Goal: Information Seeking & Learning: Find specific page/section

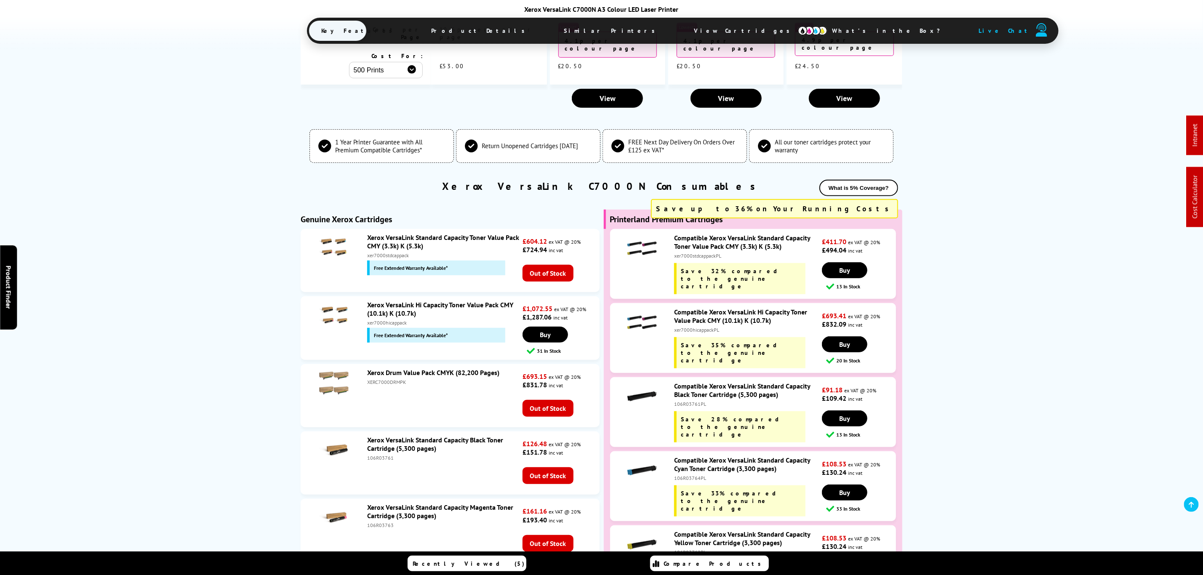
scroll to position [2730, 0]
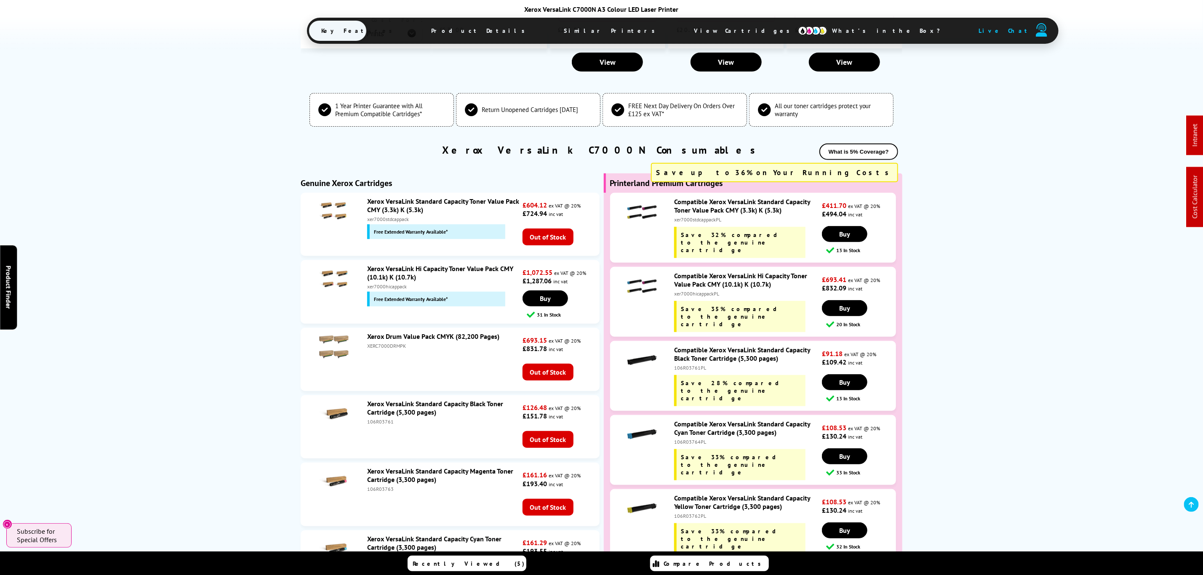
drag, startPoint x: 215, startPoint y: 278, endPoint x: 242, endPoint y: 165, distance: 116.4
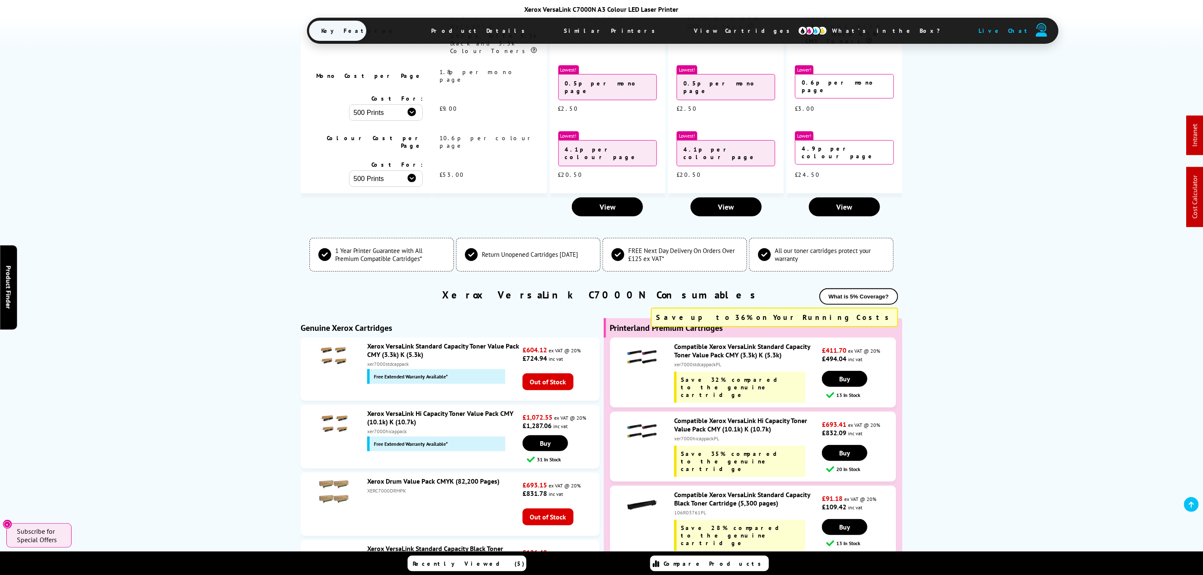
drag, startPoint x: 242, startPoint y: 165, endPoint x: 210, endPoint y: 45, distance: 123.4
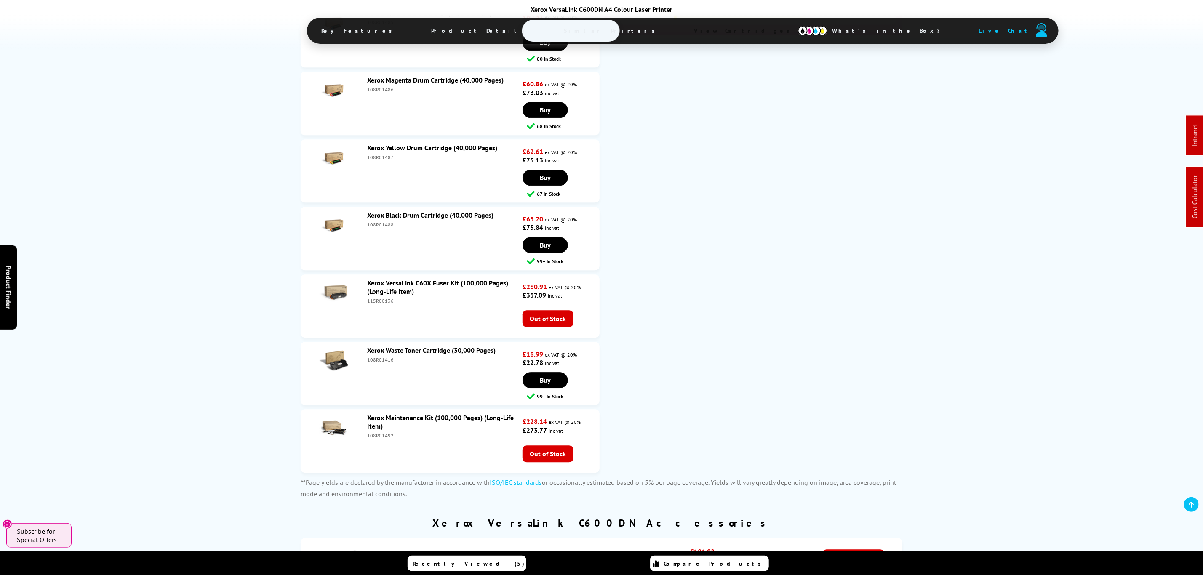
scroll to position [3936, 0]
click at [367, 297] on div "115R00136" at bounding box center [443, 300] width 153 height 6
click at [375, 297] on div "115R00136" at bounding box center [443, 300] width 153 height 6
copy div "115R00136"
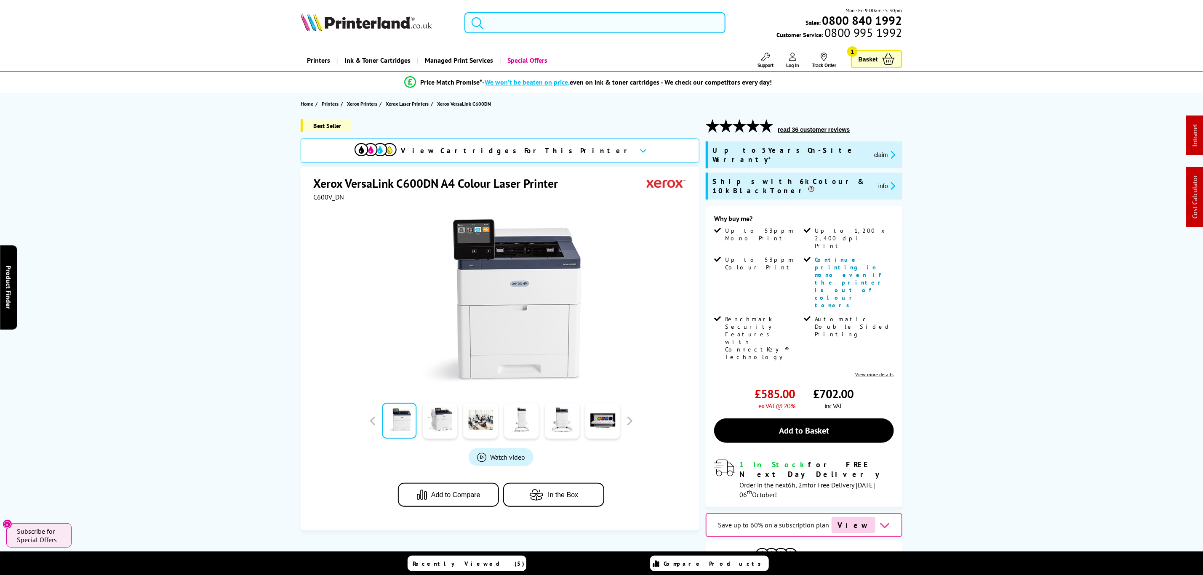
drag, startPoint x: 575, startPoint y: 24, endPoint x: 579, endPoint y: 25, distance: 4.3
click at [577, 25] on input "search" at bounding box center [595, 22] width 261 height 21
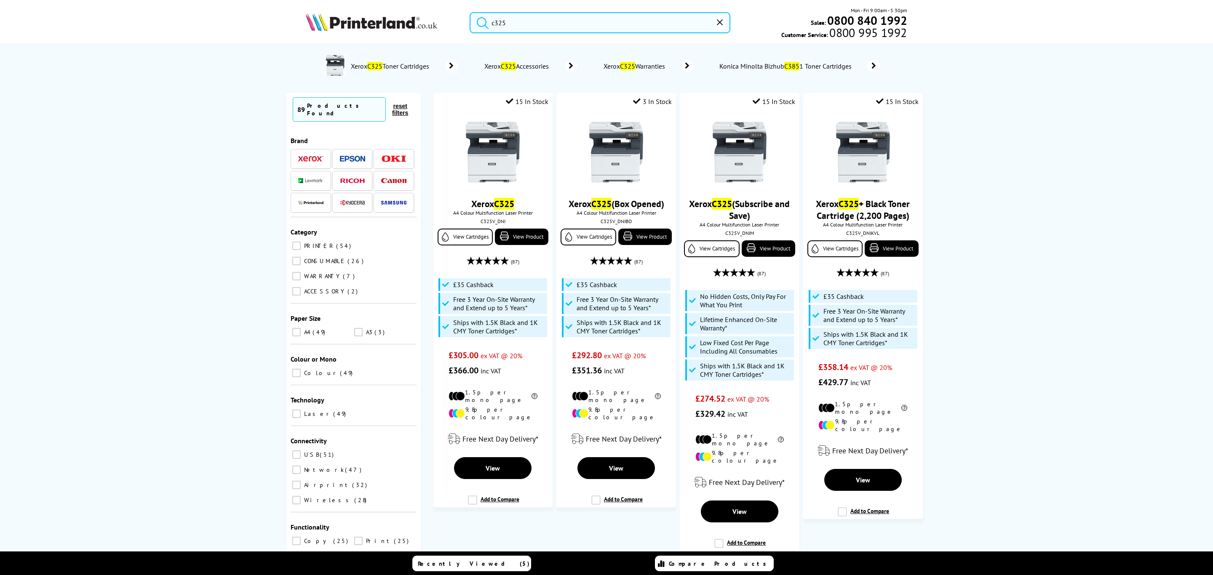
click at [598, 34] on div "c325 Mon - Fri 9:00am - 5:30pm Sales: 0800 840 1992 Customer Service: 0800 995 …" at bounding box center [607, 24] width 674 height 37
drag, startPoint x: 597, startPoint y: 26, endPoint x: 397, endPoint y: 46, distance: 200.6
click at [397, 46] on header "c325 Mon - Fri 9:00am - 5:30pm Sales: 0800 840 1992 Customer Service: 0800 995 …" at bounding box center [606, 36] width 1213 height 72
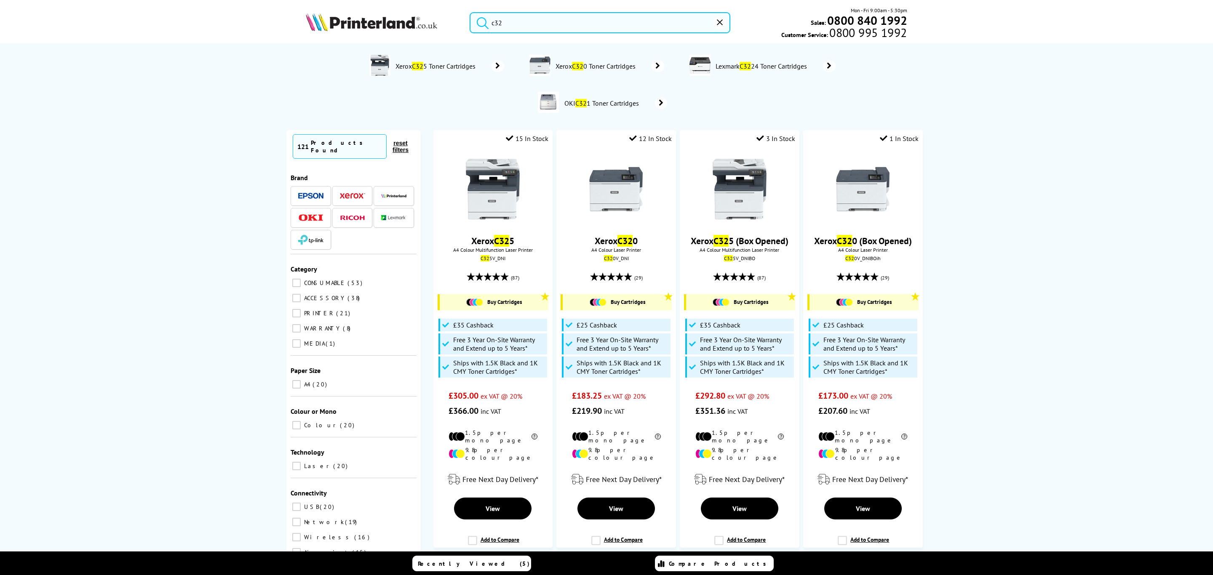
type input "c325"
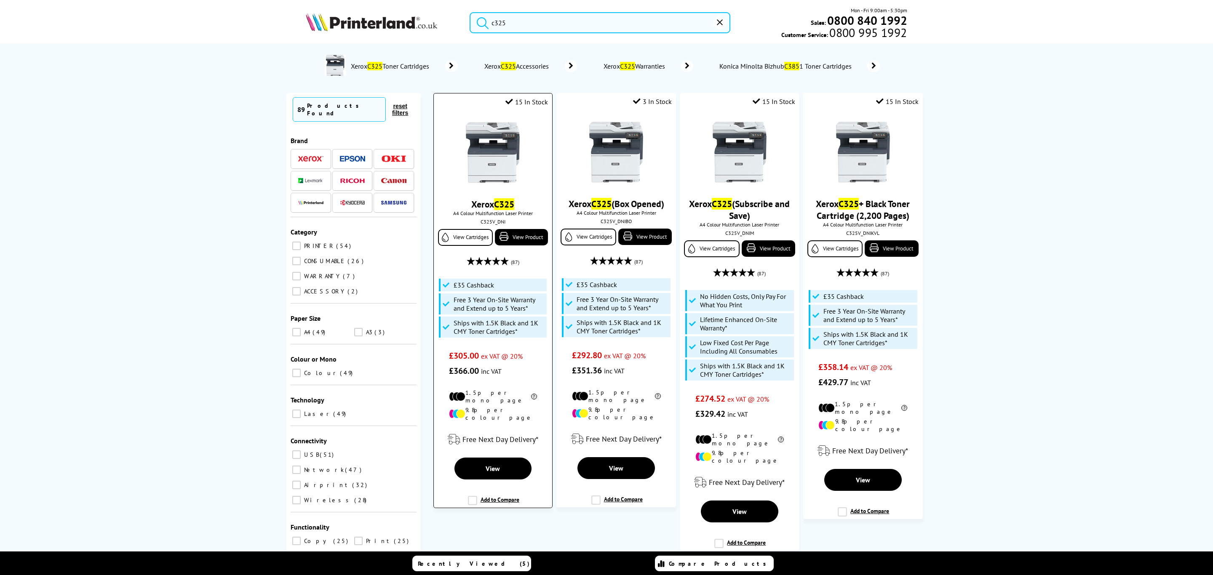
click at [493, 138] on img at bounding box center [492, 152] width 63 height 63
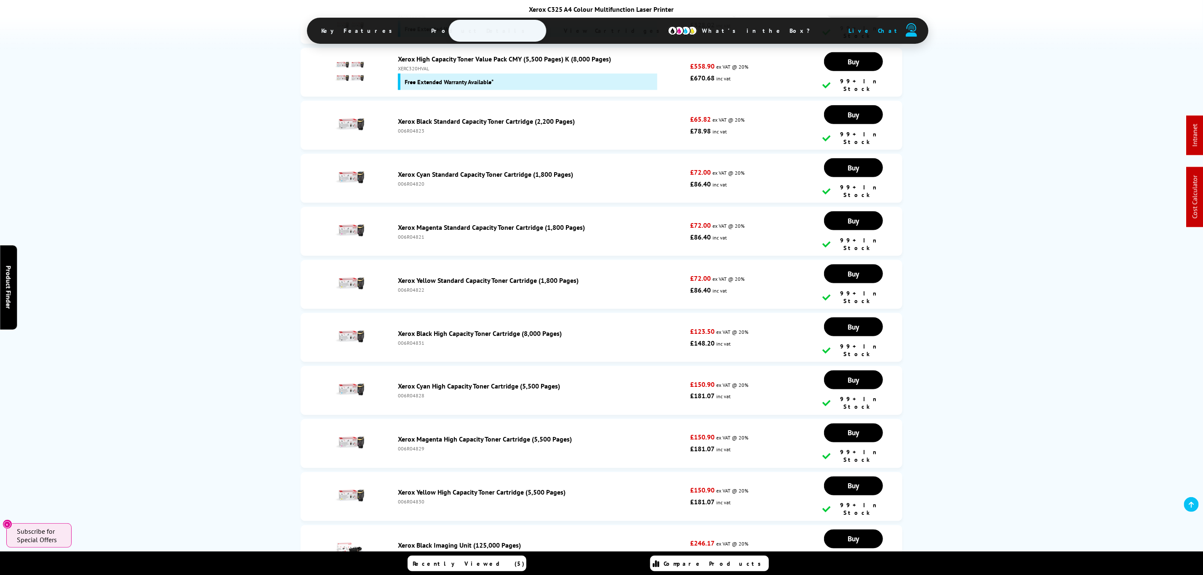
scroll to position [3412, 0]
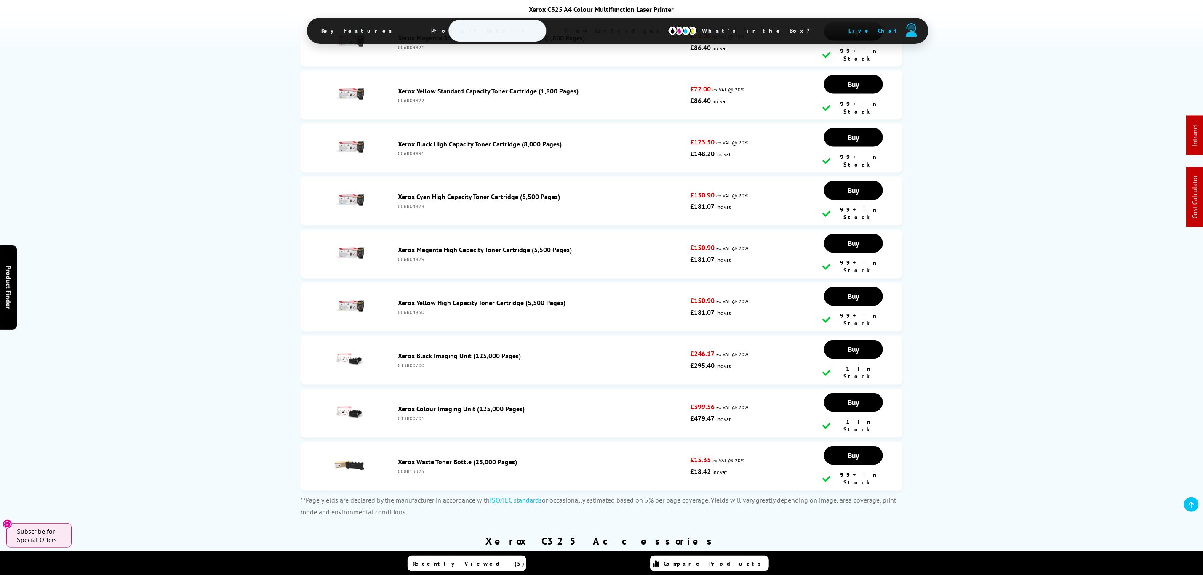
click at [449, 405] on link "Xerox Colour Imaging Unit (125,000 Pages)" at bounding box center [461, 409] width 127 height 8
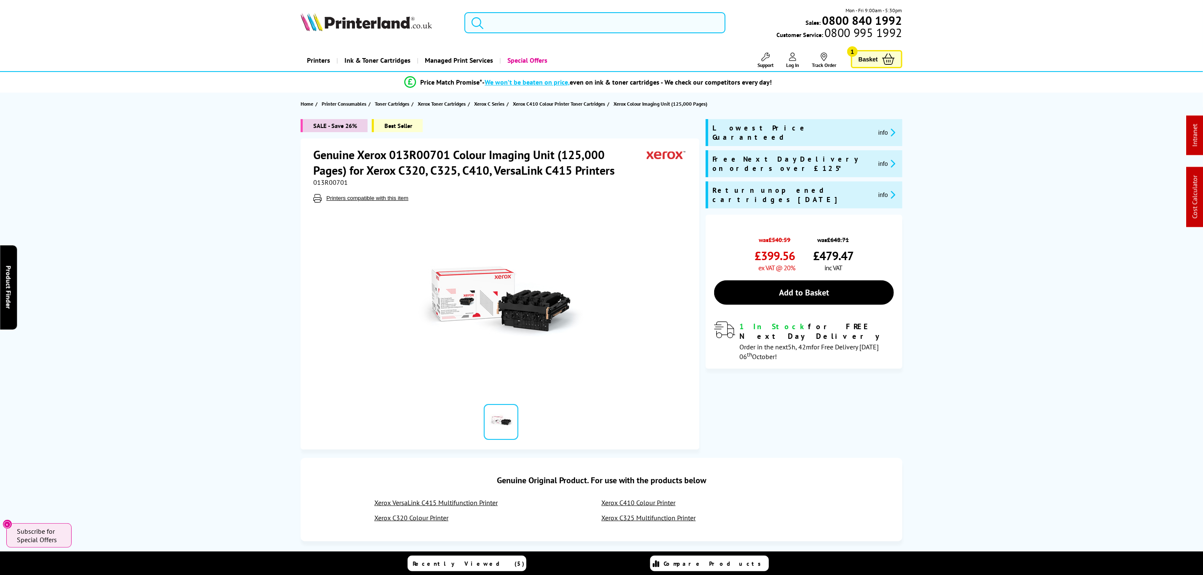
click at [531, 21] on input "search" at bounding box center [595, 22] width 261 height 21
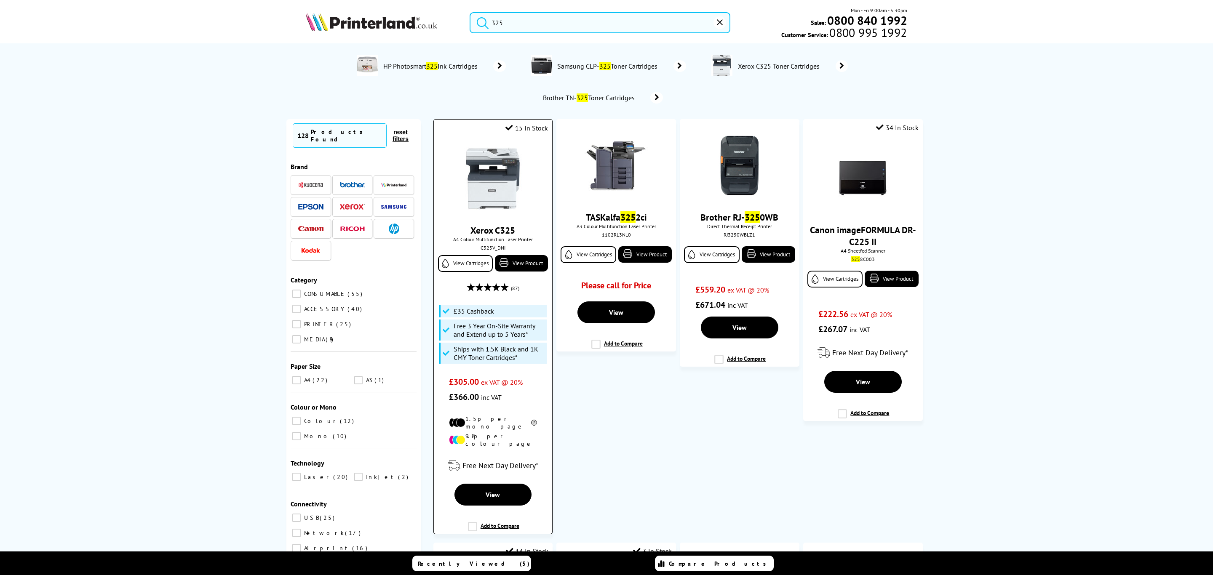
type input "325"
click at [495, 176] on img at bounding box center [492, 178] width 63 height 63
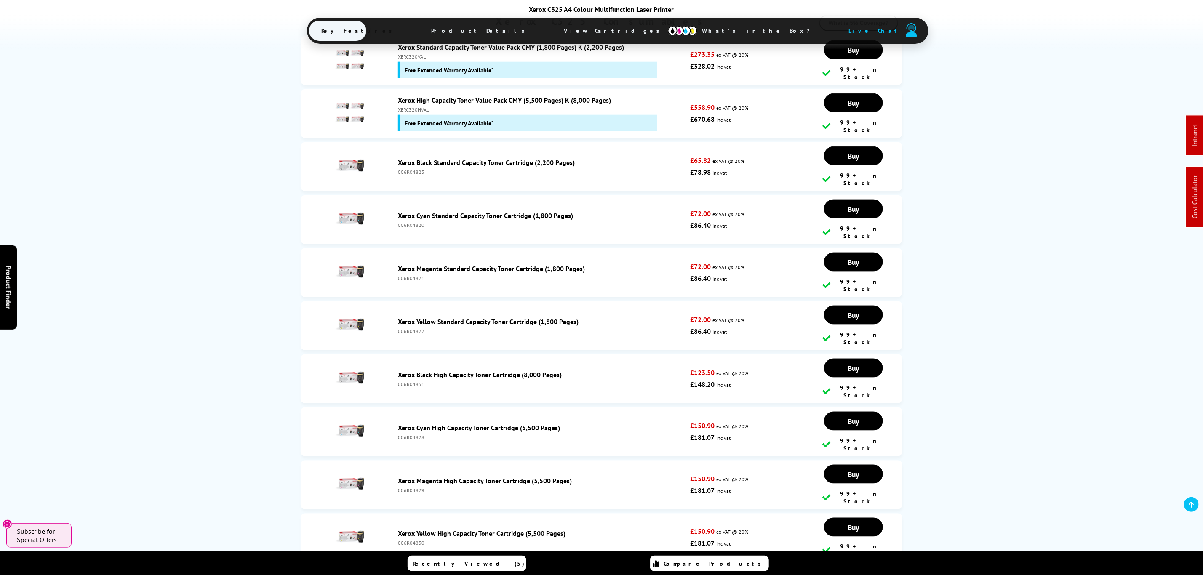
scroll to position [3174, 0]
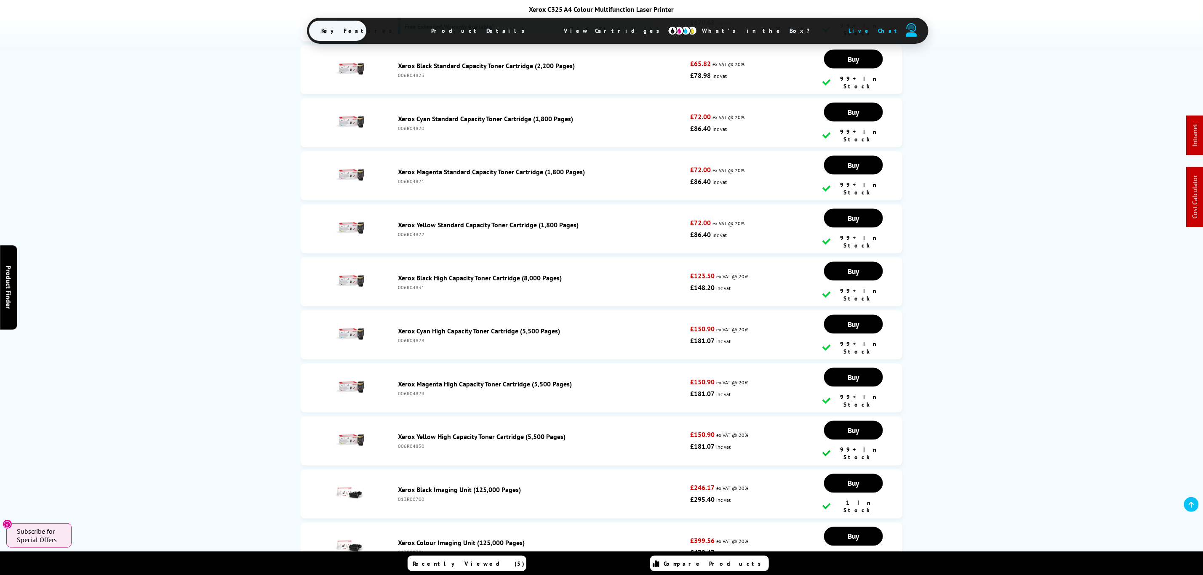
click at [357, 479] on img at bounding box center [349, 493] width 29 height 29
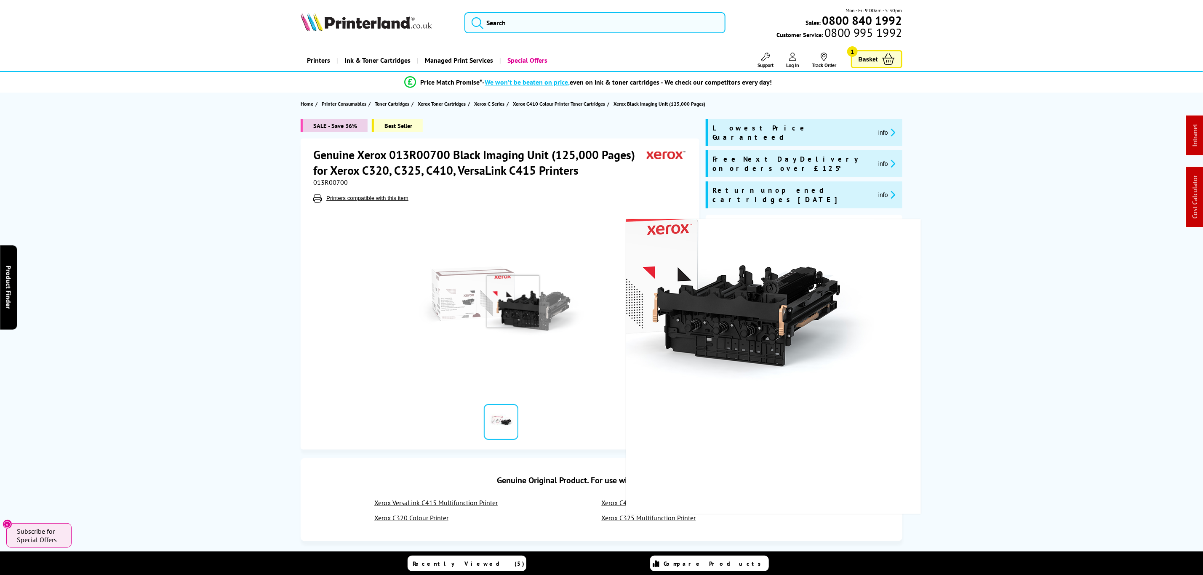
click at [513, 302] on img at bounding box center [501, 301] width 165 height 165
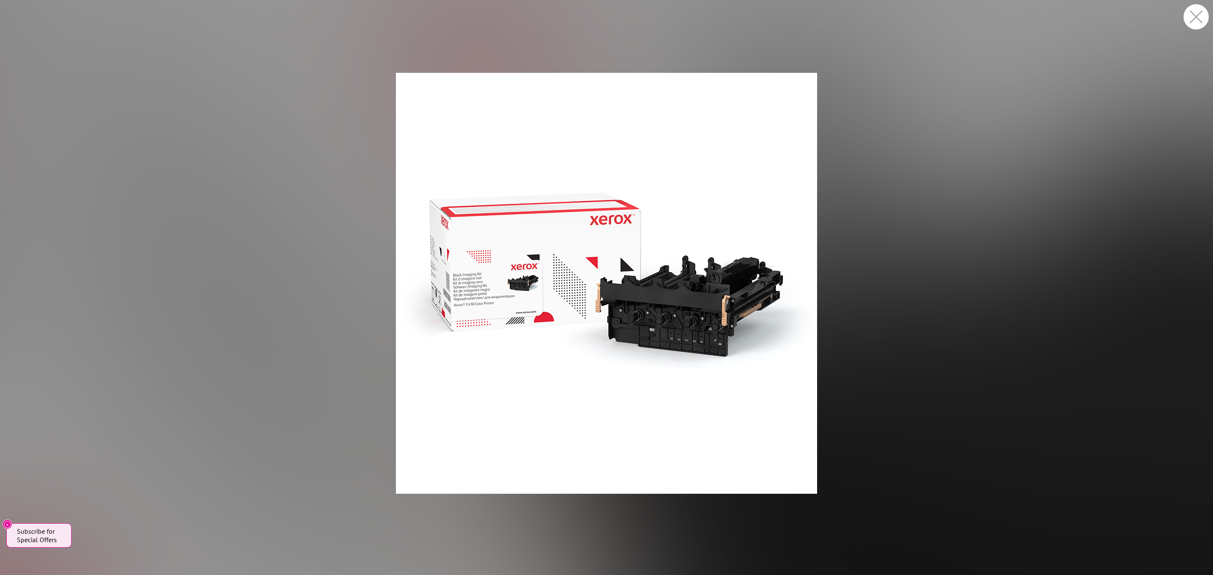
click at [1197, 11] on button "button" at bounding box center [1195, 16] width 25 height 25
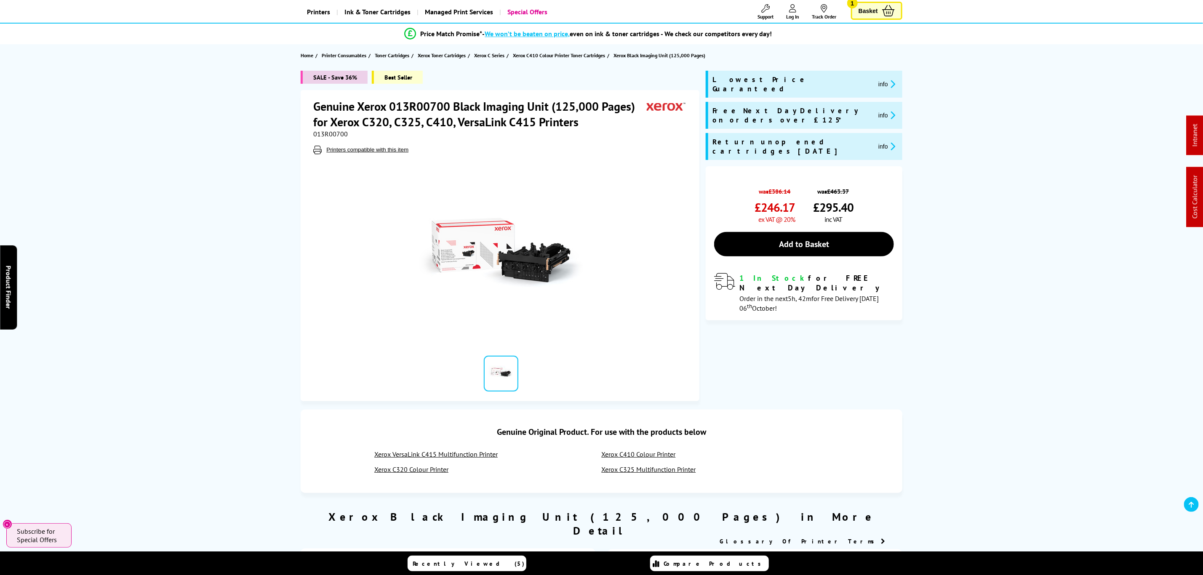
scroll to position [63, 0]
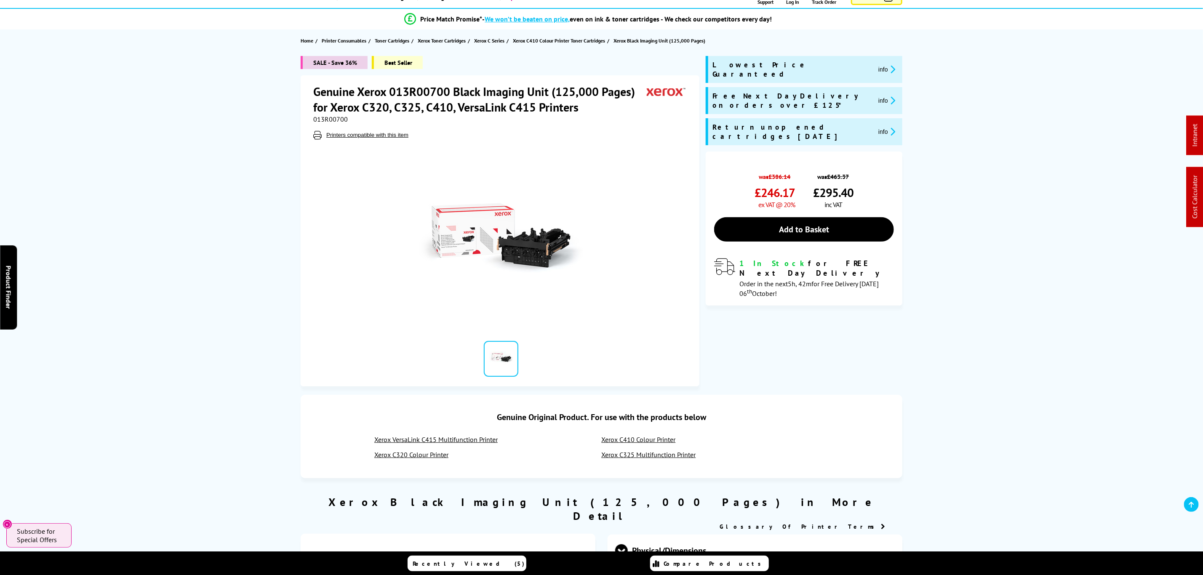
click at [654, 457] on link "Xerox C325 Multifunction Printer" at bounding box center [649, 455] width 94 height 8
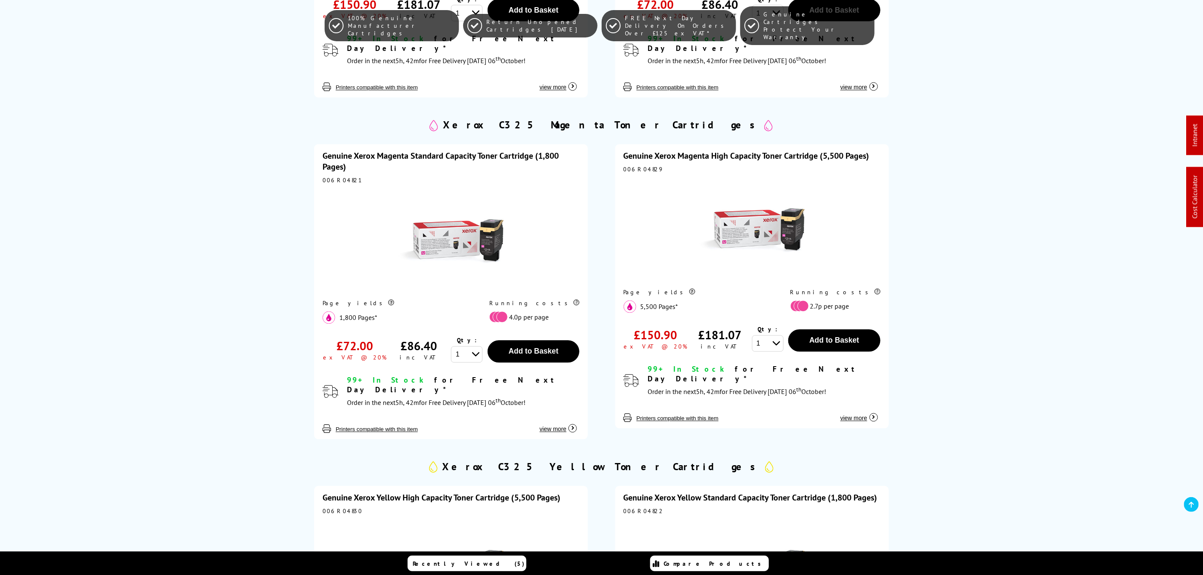
scroll to position [1741, 0]
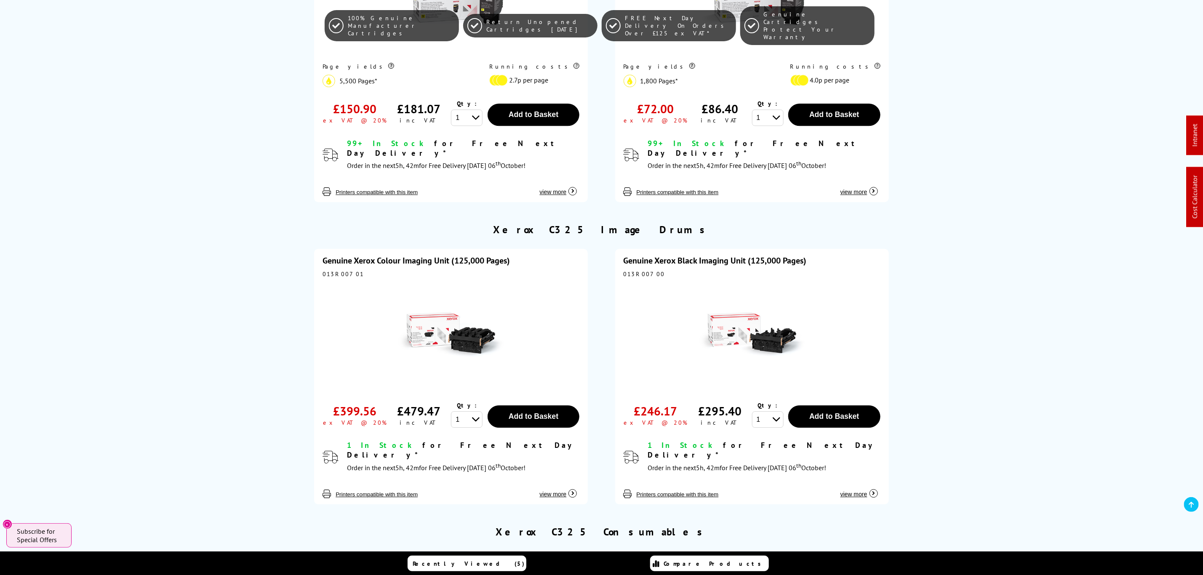
click at [447, 255] on link "Genuine Xerox Colour Imaging Unit (125,000 Pages)" at bounding box center [416, 260] width 187 height 11
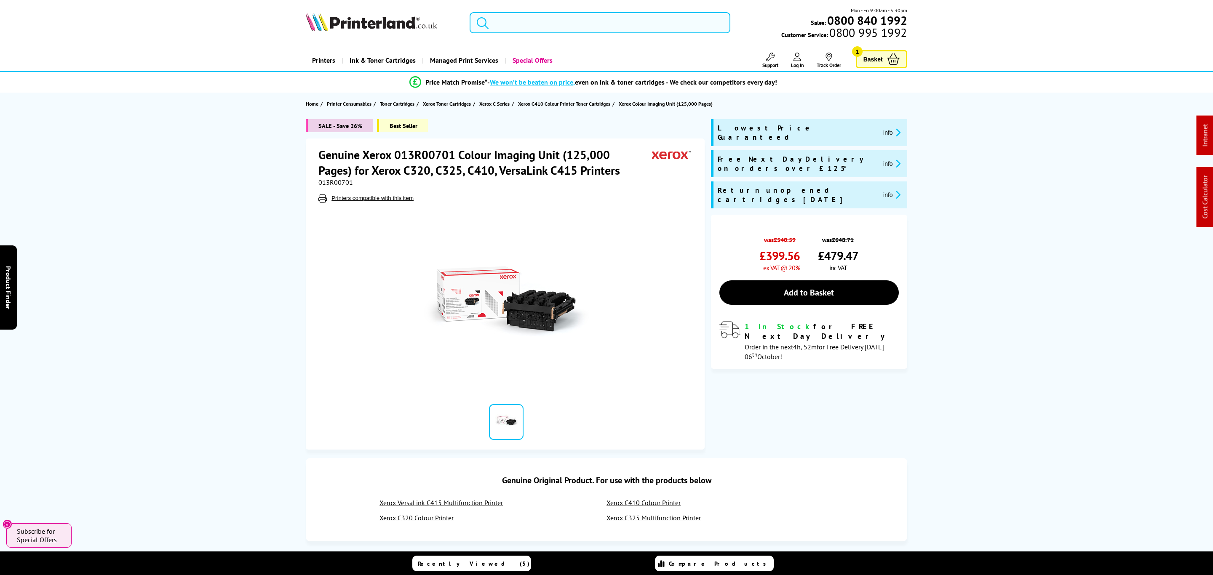
click at [551, 28] on input "search" at bounding box center [600, 22] width 261 height 21
